Goal: Find specific page/section: Find specific page/section

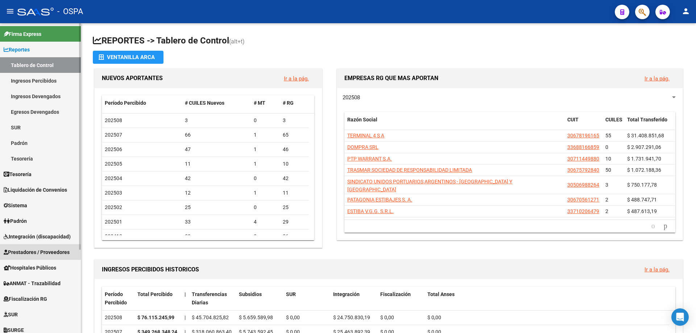
click at [39, 254] on span "Prestadores / Proveedores" at bounding box center [37, 252] width 66 height 8
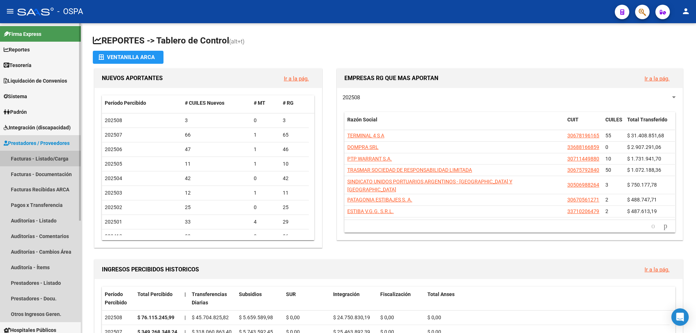
click at [44, 159] on link "Facturas - Listado/Carga" at bounding box center [40, 159] width 81 height 16
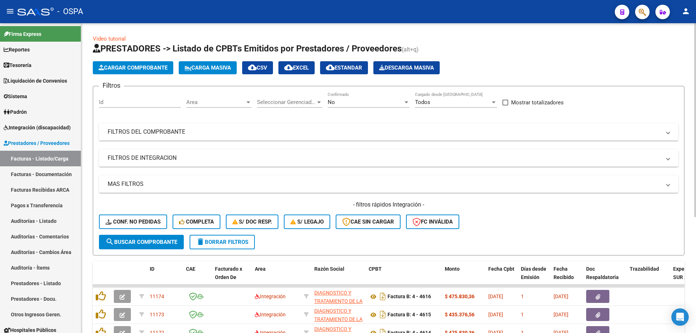
click at [232, 108] on div "Area Area" at bounding box center [218, 103] width 65 height 22
click at [227, 104] on span "Area" at bounding box center [215, 102] width 59 height 7
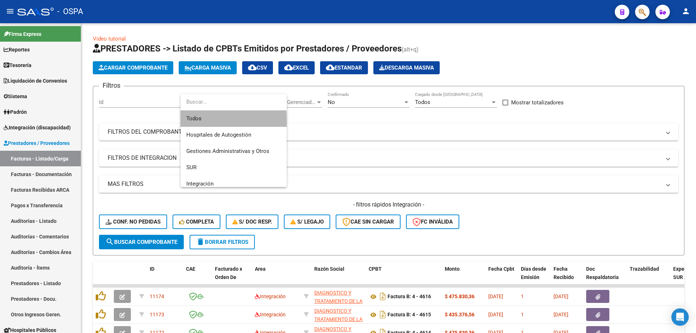
click at [212, 122] on span "Todos" at bounding box center [233, 119] width 95 height 16
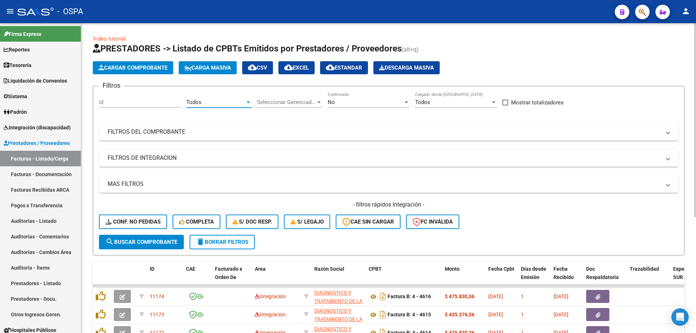
click at [273, 99] on span "Seleccionar Gerenciador" at bounding box center [286, 102] width 59 height 7
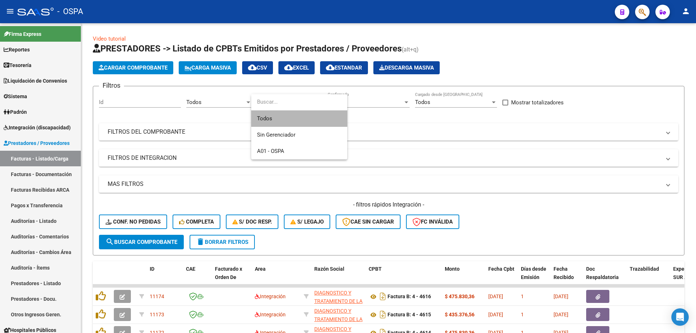
click at [273, 114] on span "Todos" at bounding box center [299, 119] width 84 height 16
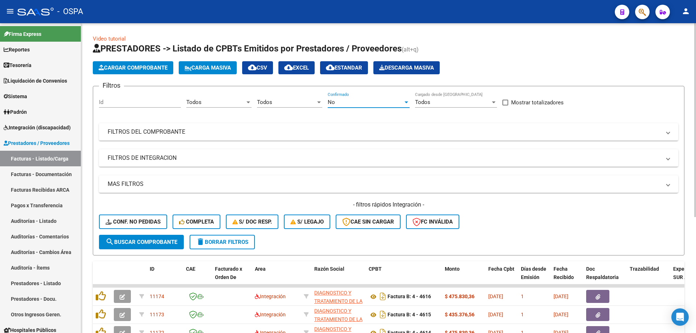
click at [367, 102] on div "No" at bounding box center [365, 102] width 75 height 7
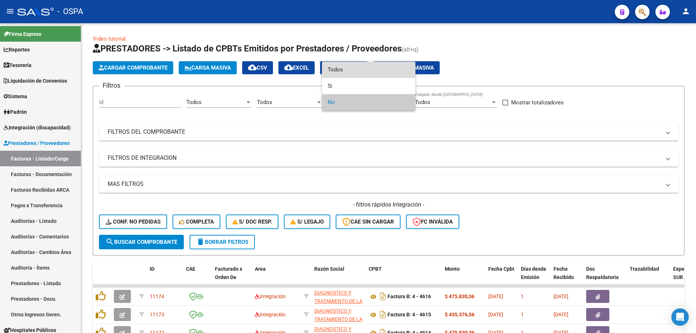
click at [369, 72] on span "Todos" at bounding box center [369, 70] width 82 height 16
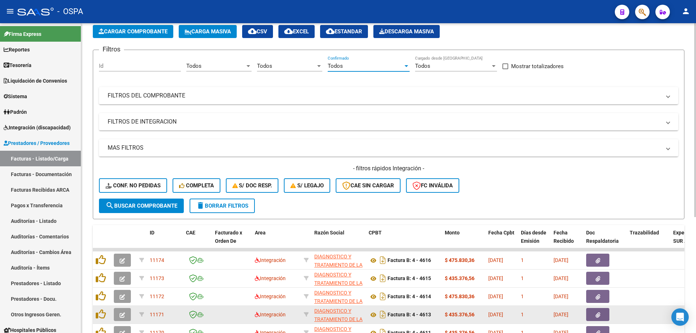
scroll to position [181, 0]
